Goal: Obtain resource: Obtain resource

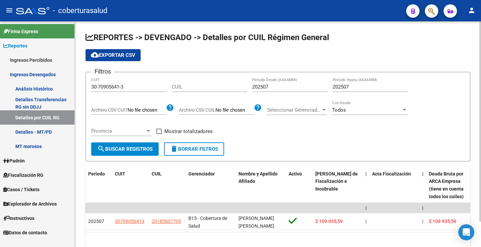
scroll to position [1, 0]
drag, startPoint x: 136, startPoint y: 86, endPoint x: 49, endPoint y: 87, distance: 86.6
click at [49, 87] on mat-sidenav-container "Firma Express Reportes Ingresos Percibidos Análisis Ingresos RG por CUIT (mensu…" at bounding box center [240, 134] width 481 height 226
paste input "812672-8"
type input "30-70812672-8"
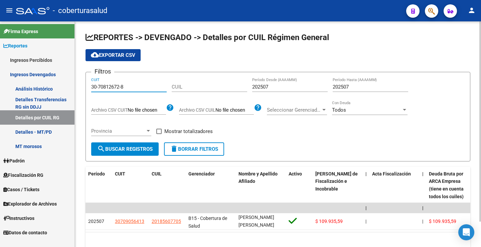
click at [126, 149] on span "search Buscar Registros" at bounding box center [124, 149] width 55 height 6
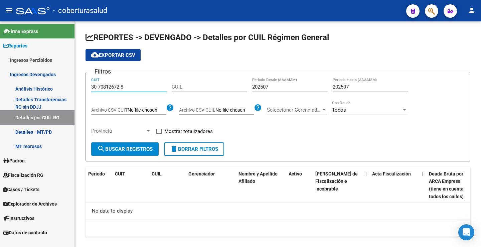
drag, startPoint x: 121, startPoint y: 87, endPoint x: 75, endPoint y: 91, distance: 46.9
click at [75, 90] on mat-sidenav-container "Firma Express Reportes Ingresos Percibidos Análisis Ingresos RG por CUIT (mensu…" at bounding box center [240, 134] width 481 height 226
click at [200, 88] on input "CUIL" at bounding box center [210, 87] width 76 height 6
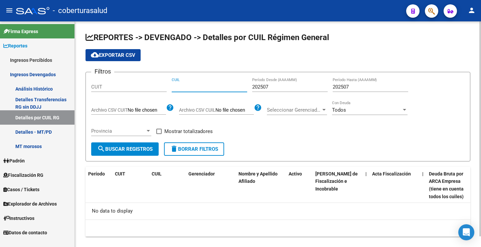
paste input "20-26883724-9"
type input "20-26883724-9"
click at [127, 147] on span "search Buscar Registros" at bounding box center [124, 149] width 55 height 6
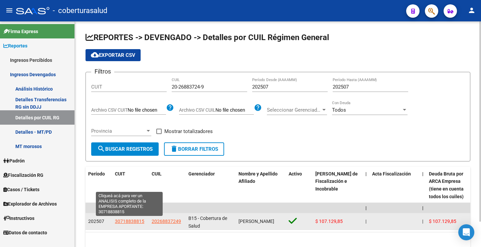
click at [115, 222] on span "30718838815" at bounding box center [129, 221] width 29 height 5
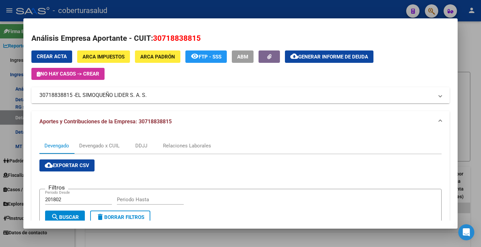
drag, startPoint x: 39, startPoint y: 97, endPoint x: 74, endPoint y: 97, distance: 35.1
click at [74, 97] on mat-expansion-panel-header "30718838815 - EL SIMOQUEÑO LIDER S. A. S." at bounding box center [240, 95] width 418 height 16
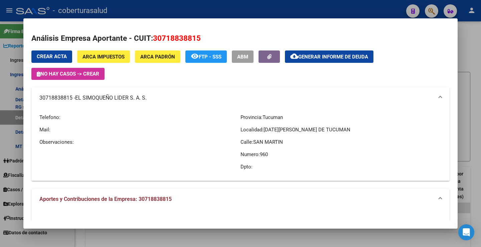
copy mat-panel-title "30718838815"
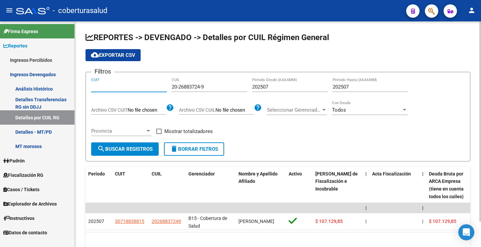
click at [128, 88] on input "CUIT" at bounding box center [129, 87] width 76 height 6
paste input "30-71883881-5"
type input "30-71883881-5"
drag, startPoint x: 219, startPoint y: 86, endPoint x: 168, endPoint y: 86, distance: 50.5
click at [168, 86] on div "Filtros 30-71883881-5 CUIT 20-26883724-9 CUIL 202507 Período Desde (AAAAMM) 202…" at bounding box center [278, 110] width 374 height 65
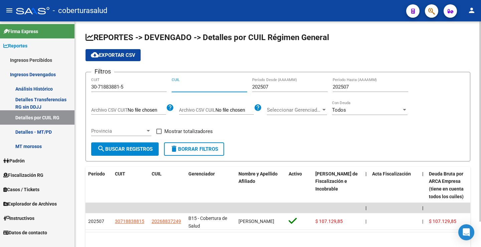
click at [141, 151] on span "search Buscar Registros" at bounding box center [124, 149] width 55 height 6
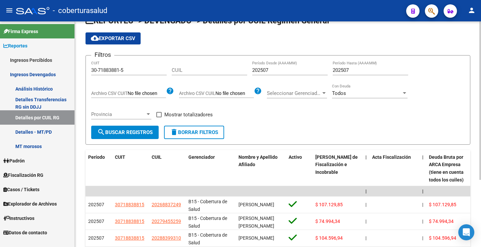
scroll to position [0, 0]
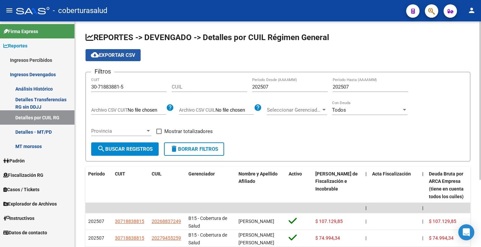
click at [110, 54] on span "cloud_download Exportar CSV" at bounding box center [113, 55] width 44 height 6
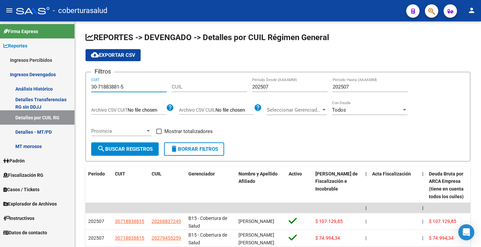
drag, startPoint x: 129, startPoint y: 86, endPoint x: 65, endPoint y: 85, distance: 63.8
click at [65, 85] on mat-sidenav-container "Firma Express Reportes Ingresos Percibidos Análisis Ingresos RG por CUIT (mensu…" at bounding box center [240, 134] width 481 height 226
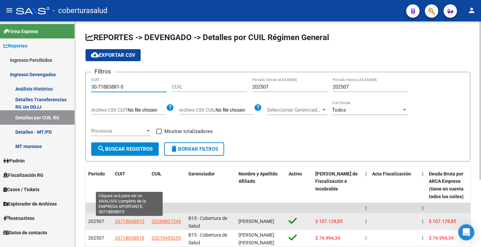
click at [133, 221] on span "30718838815" at bounding box center [129, 221] width 29 height 5
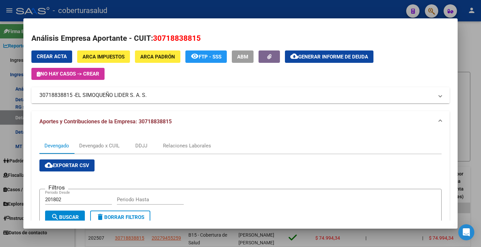
drag, startPoint x: 36, startPoint y: 94, endPoint x: 146, endPoint y: 96, distance: 109.6
click at [146, 96] on mat-expansion-panel-header "30718838815 - EL SIMOQUEÑO LIDER S. A. S." at bounding box center [240, 95] width 418 height 16
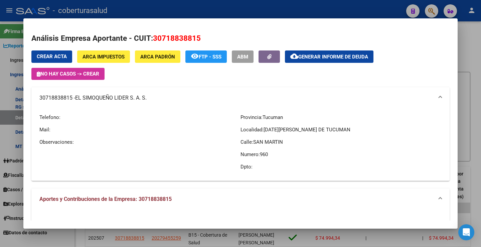
copy mat-panel-title "30718838815 - EL SIMOQUEÑO LIDER S. A. S"
click at [326, 8] on div at bounding box center [240, 123] width 481 height 247
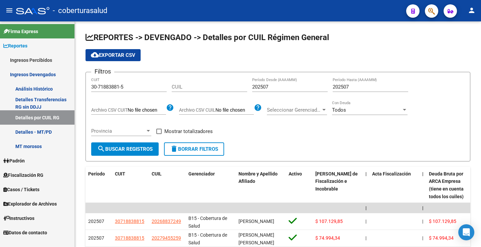
drag, startPoint x: 132, startPoint y: 55, endPoint x: 308, endPoint y: 17, distance: 179.8
click at [134, 54] on span "cloud_download Exportar CSV" at bounding box center [113, 55] width 44 height 6
